Goal: Find specific page/section: Find specific page/section

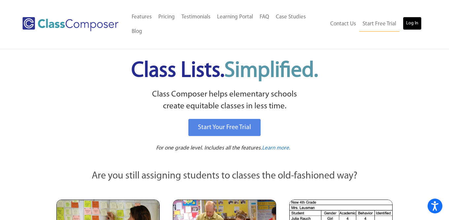
click at [409, 17] on link "Log In" at bounding box center [412, 23] width 19 height 13
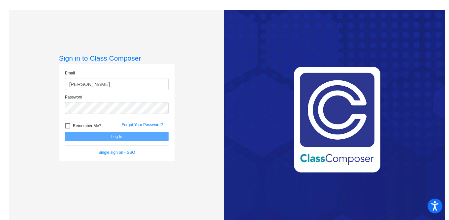
type input "[EMAIL_ADDRESS][DOMAIN_NAME]"
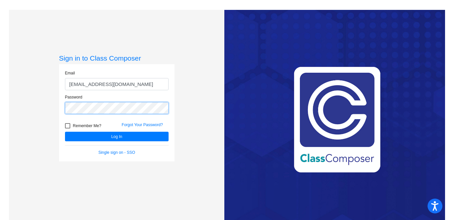
click at [65, 132] on button "Log In" at bounding box center [117, 137] width 104 height 10
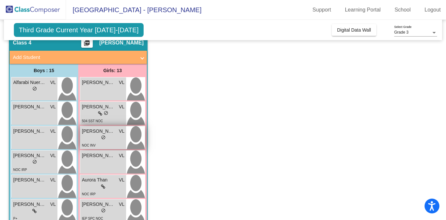
scroll to position [37, 0]
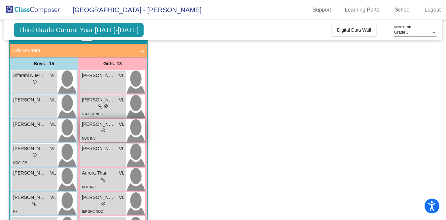
click at [106, 136] on div "NOC INV" at bounding box center [103, 138] width 43 height 7
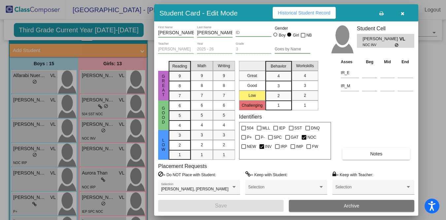
click at [308, 11] on span "Historical Student Record" at bounding box center [304, 12] width 52 height 5
click at [401, 11] on icon "button" at bounding box center [403, 13] width 4 height 5
